Goal: Information Seeking & Learning: Understand process/instructions

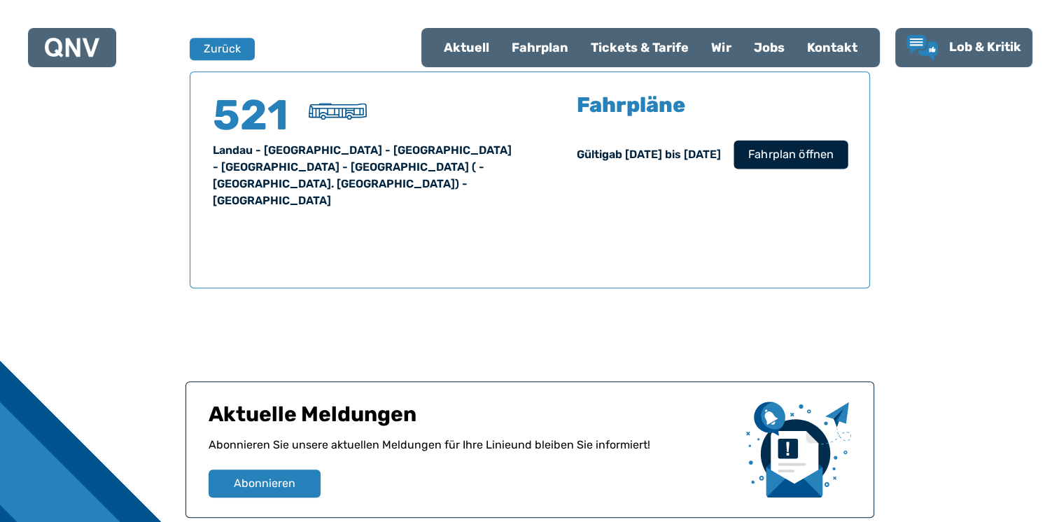
click at [789, 153] on span "Fahrplan öffnen" at bounding box center [789, 154] width 85 height 17
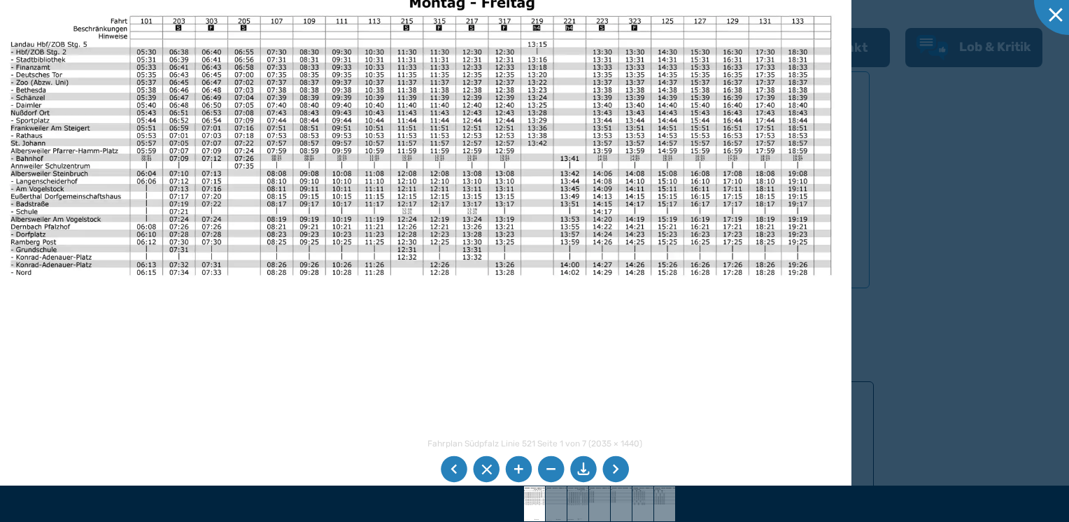
click at [257, 129] on img at bounding box center [420, 257] width 861 height 610
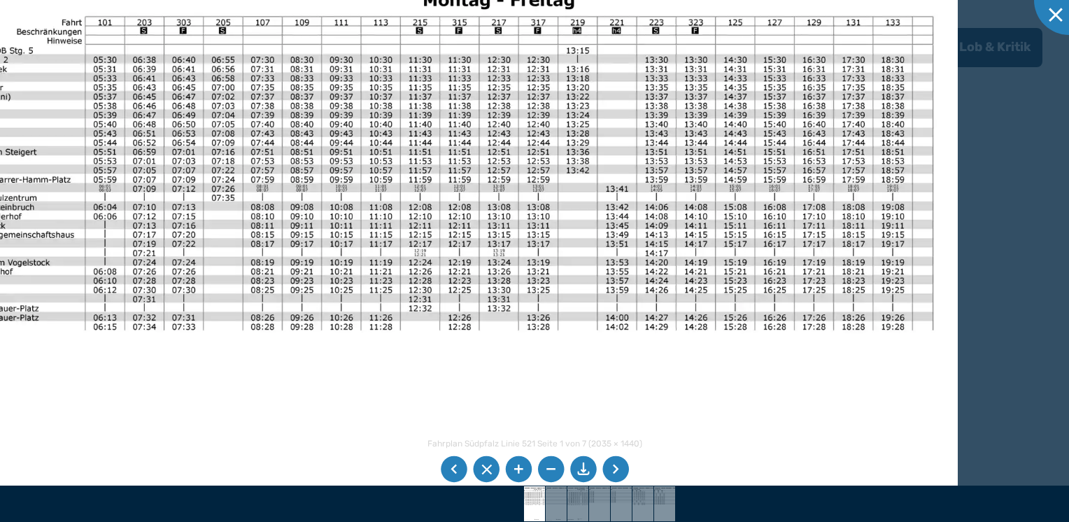
click at [770, 263] on img at bounding box center [437, 307] width 1043 height 738
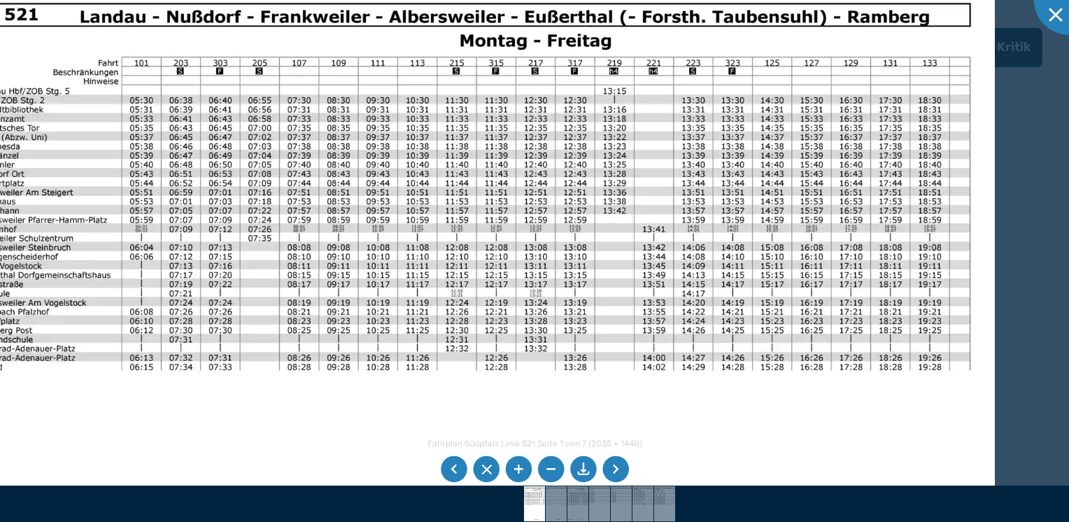
click at [853, 239] on img at bounding box center [473, 348] width 1043 height 738
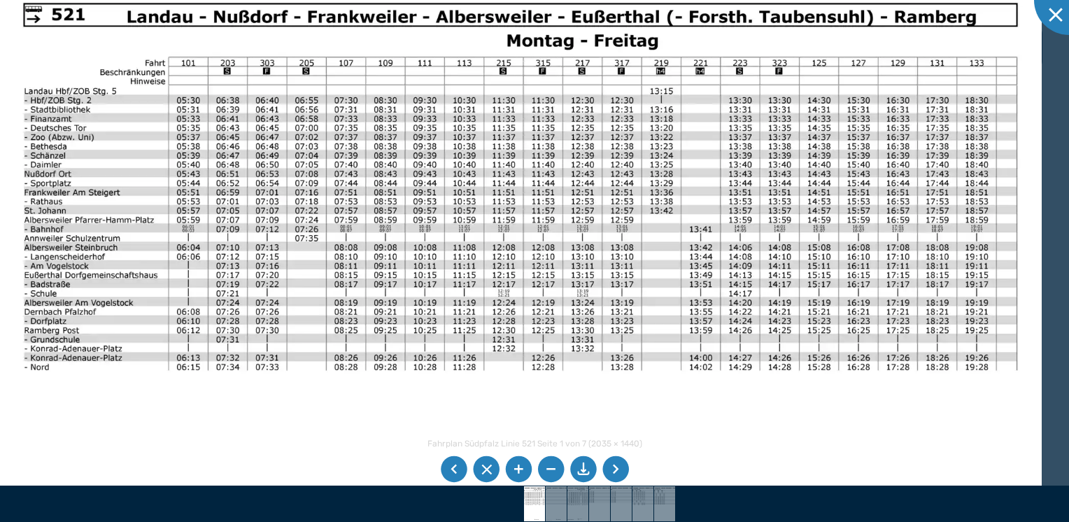
click at [697, 236] on img at bounding box center [520, 348] width 1043 height 738
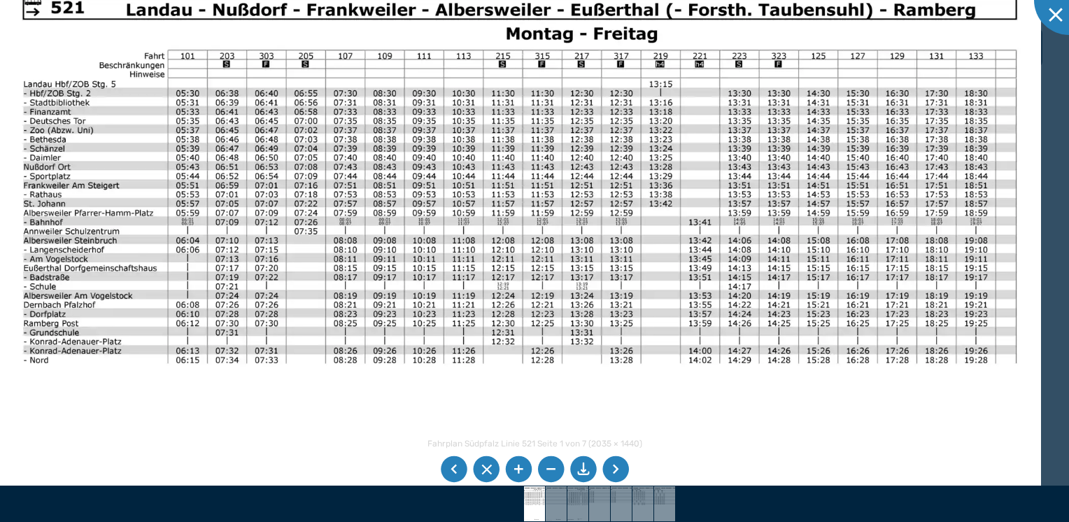
click at [341, 252] on img at bounding box center [520, 341] width 1043 height 738
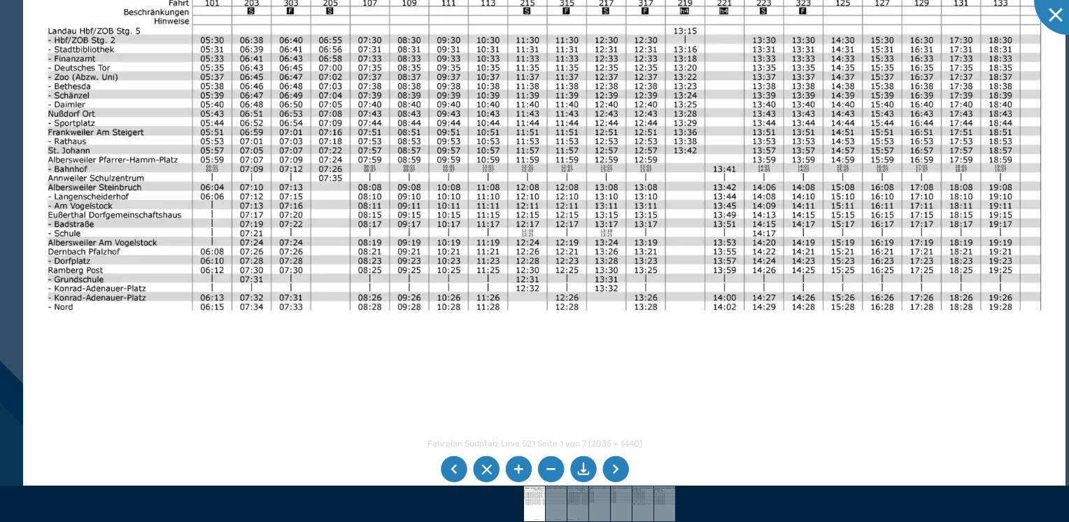
click at [614, 469] on li at bounding box center [616, 469] width 27 height 27
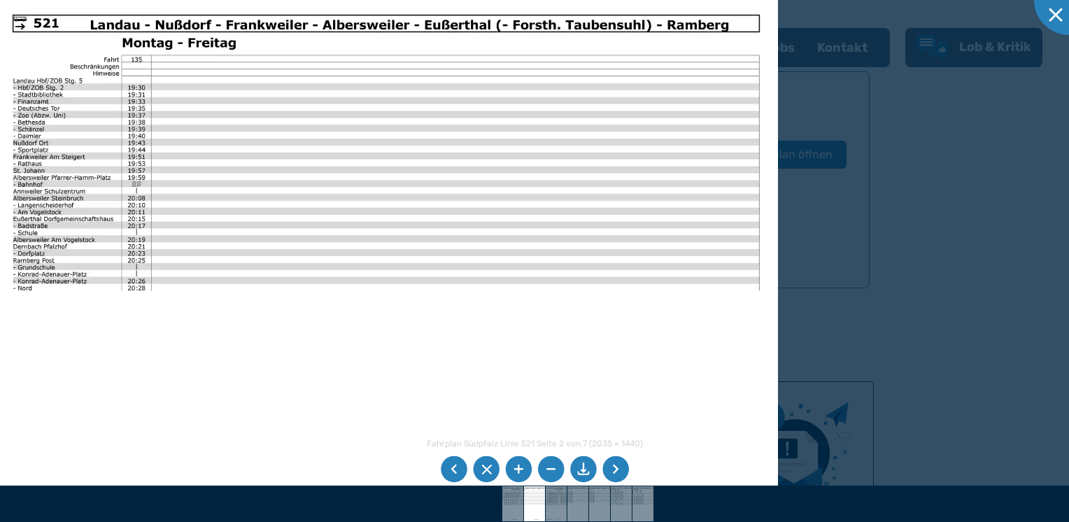
click at [616, 469] on li at bounding box center [616, 469] width 27 height 27
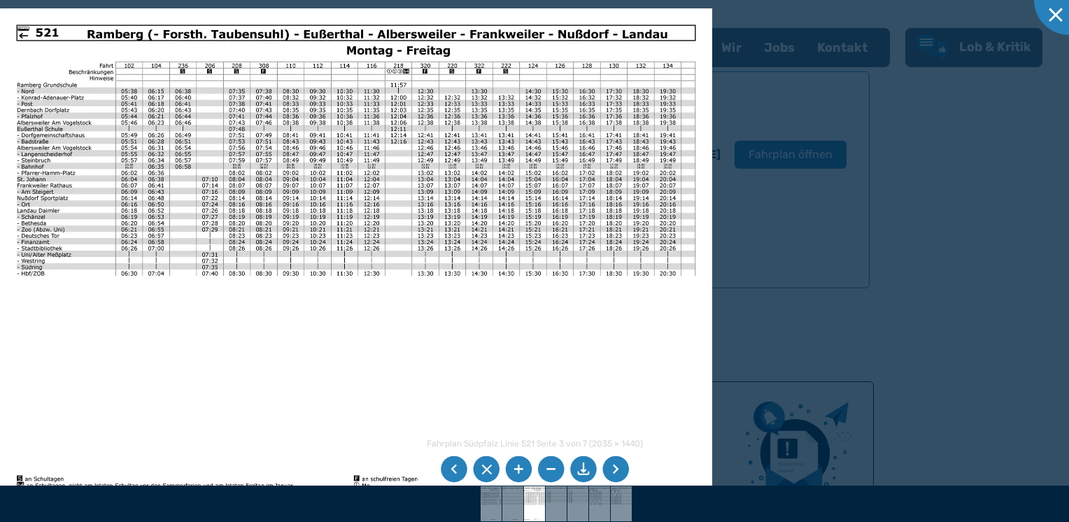
click at [618, 473] on li at bounding box center [616, 469] width 27 height 27
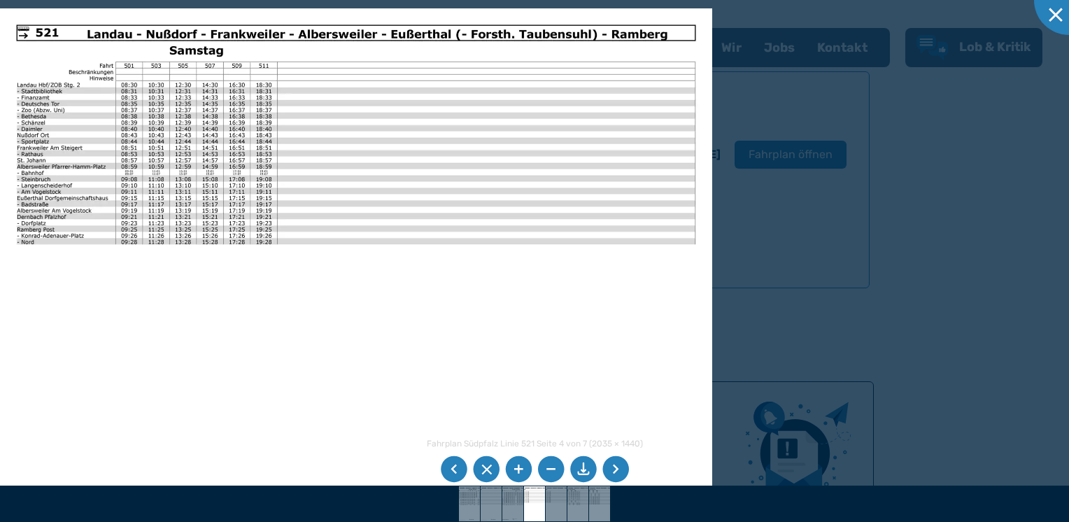
click at [620, 471] on li at bounding box center [616, 469] width 27 height 27
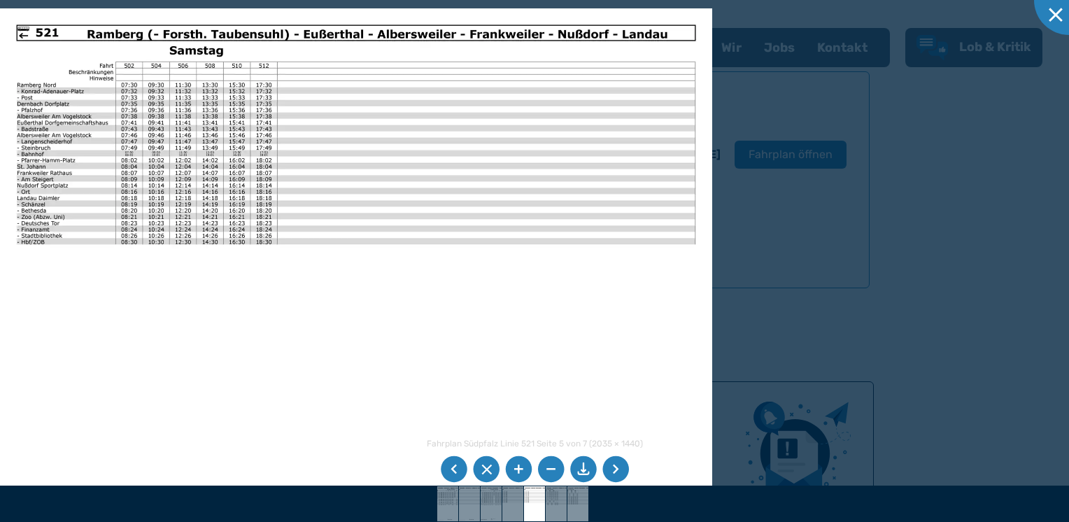
click at [620, 471] on li at bounding box center [616, 469] width 27 height 27
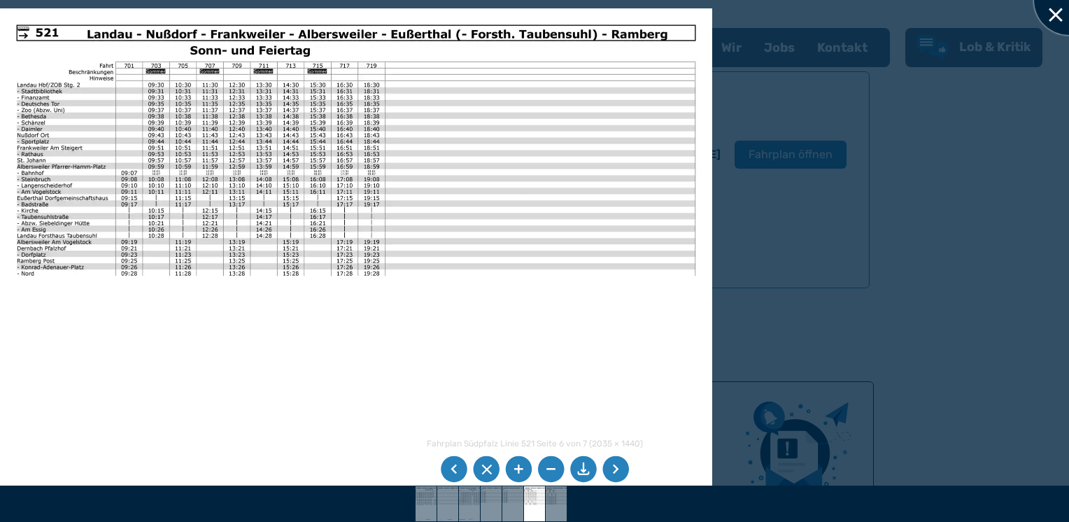
click at [1054, 12] on div at bounding box center [1069, 0] width 70 height 70
